Goal: Task Accomplishment & Management: Use online tool/utility

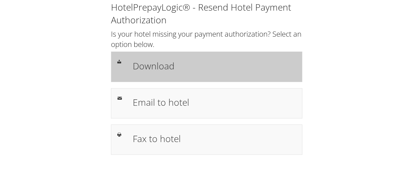
click at [158, 65] on h1 "Download" at bounding box center [214, 66] width 163 height 14
click at [154, 65] on h1 "Download" at bounding box center [214, 66] width 163 height 14
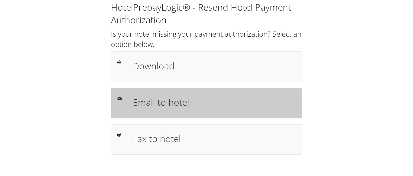
click at [165, 105] on h1 "Email to hotel" at bounding box center [214, 102] width 163 height 14
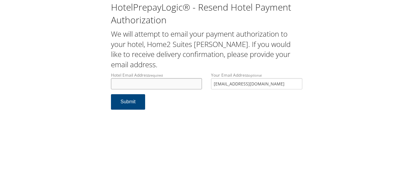
click at [150, 86] on input "Hotel Email Address required" at bounding box center [156, 83] width 91 height 11
paste input "ecare@chghealthcare.com"
type input "ecare@chghealthcare.com"
drag, startPoint x: 271, startPoint y: 83, endPoint x: 191, endPoint y: 96, distance: 80.6
click at [183, 90] on div "Hotel Email Address required ecare@chghealthcare.com Hotel email address is req…" at bounding box center [206, 83] width 201 height 22
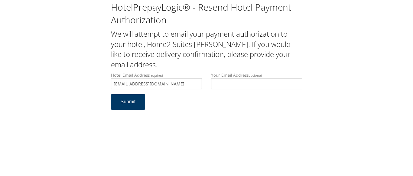
click at [124, 104] on button "Submit" at bounding box center [128, 101] width 34 height 15
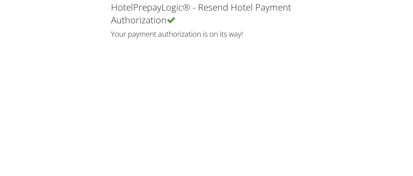
drag, startPoint x: 107, startPoint y: 69, endPoint x: 55, endPoint y: 53, distance: 54.9
click at [108, 68] on div "HotelPrepayLogic® - Resend Hotel Payment Authorization Your payment authorizati…" at bounding box center [206, 88] width 413 height 176
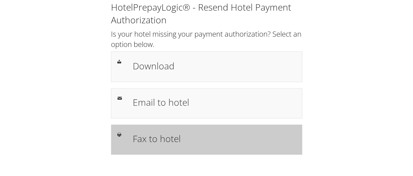
click at [159, 139] on h1 "Fax to hotel" at bounding box center [214, 139] width 163 height 14
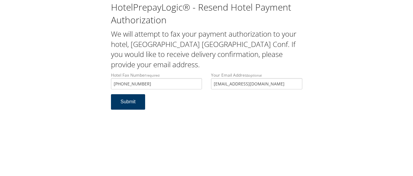
click at [126, 99] on button "Submit" at bounding box center [128, 101] width 34 height 15
